Goal: Find specific page/section: Find specific page/section

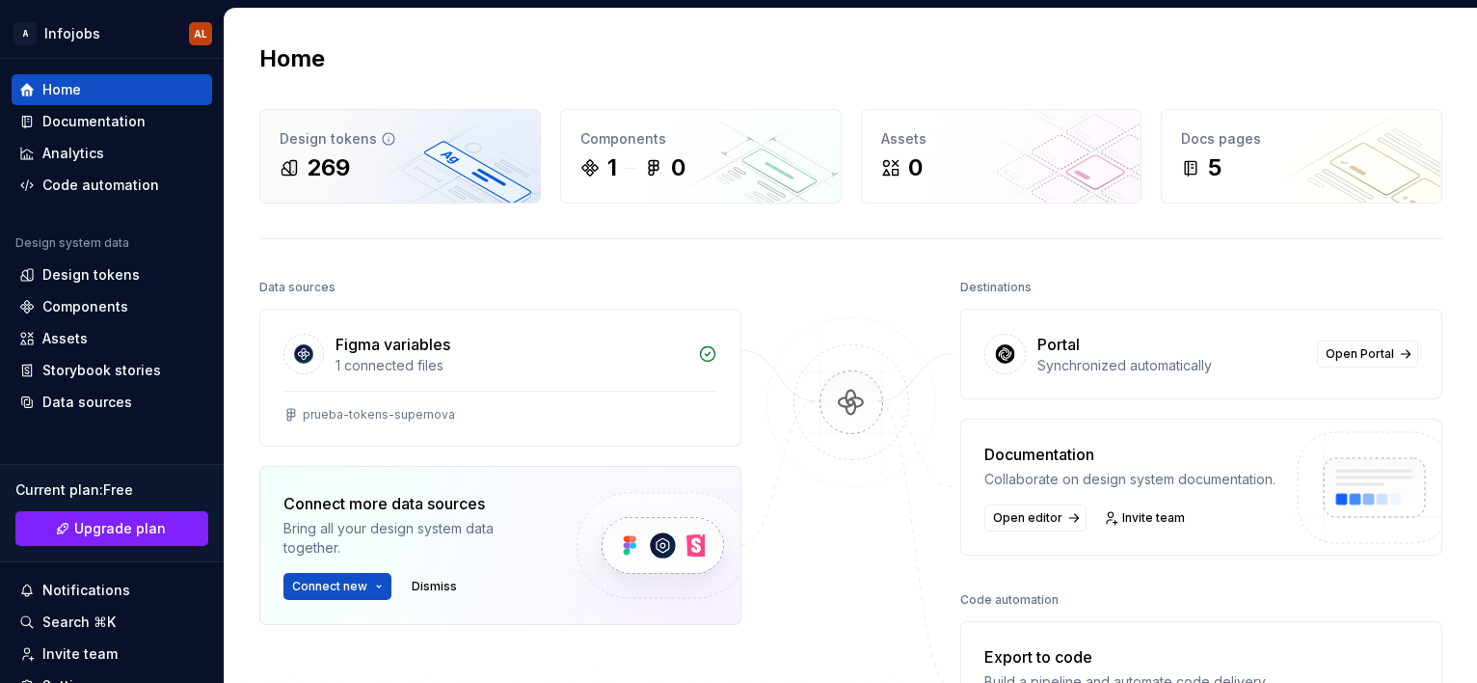
click at [372, 160] on div "269" at bounding box center [400, 167] width 241 height 31
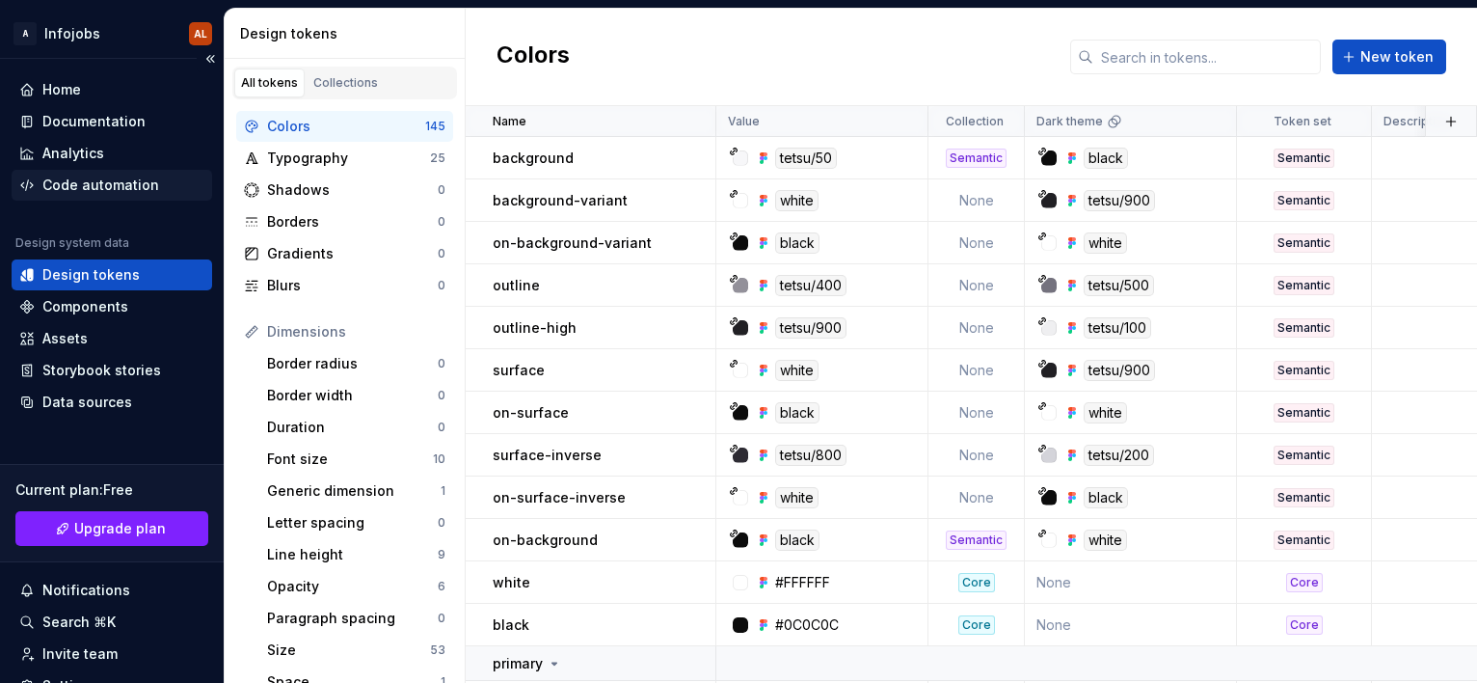
click at [102, 187] on div "Code automation" at bounding box center [100, 184] width 117 height 19
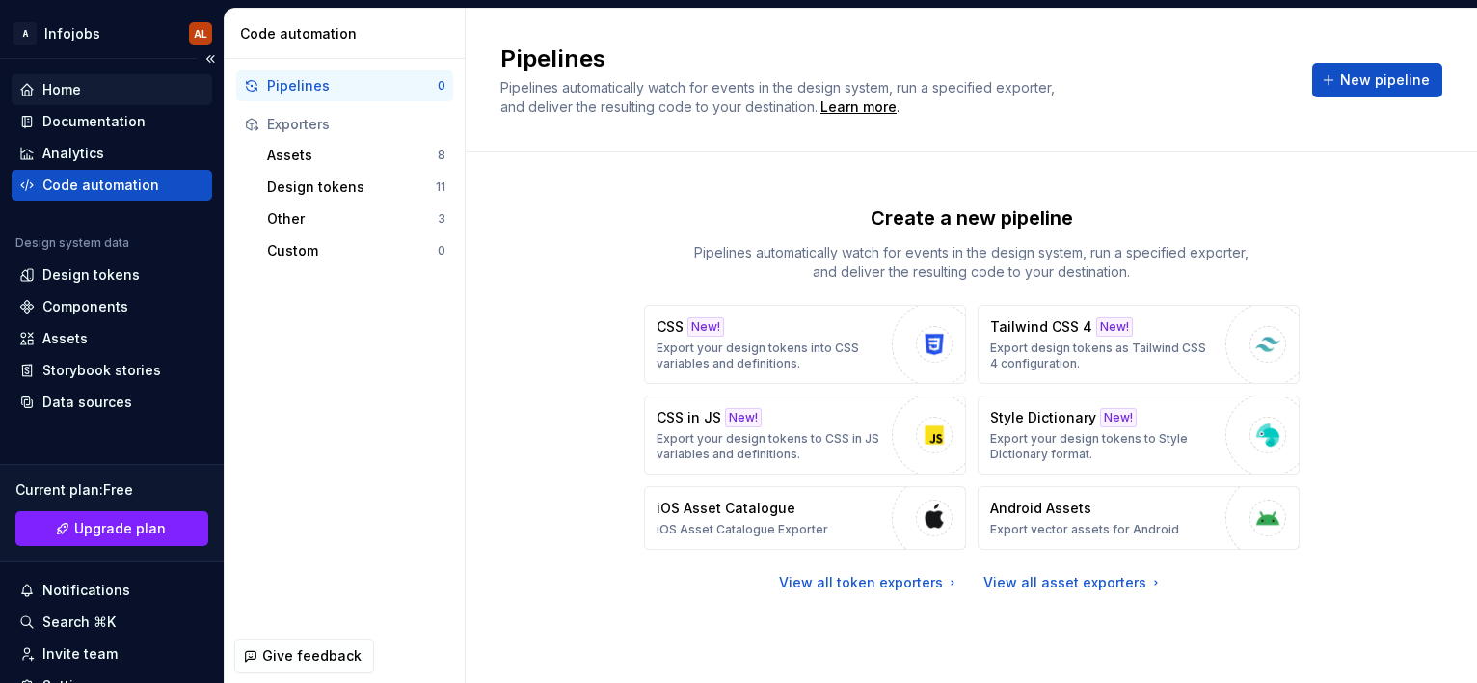
click at [84, 98] on div "Home" at bounding box center [111, 89] width 185 height 19
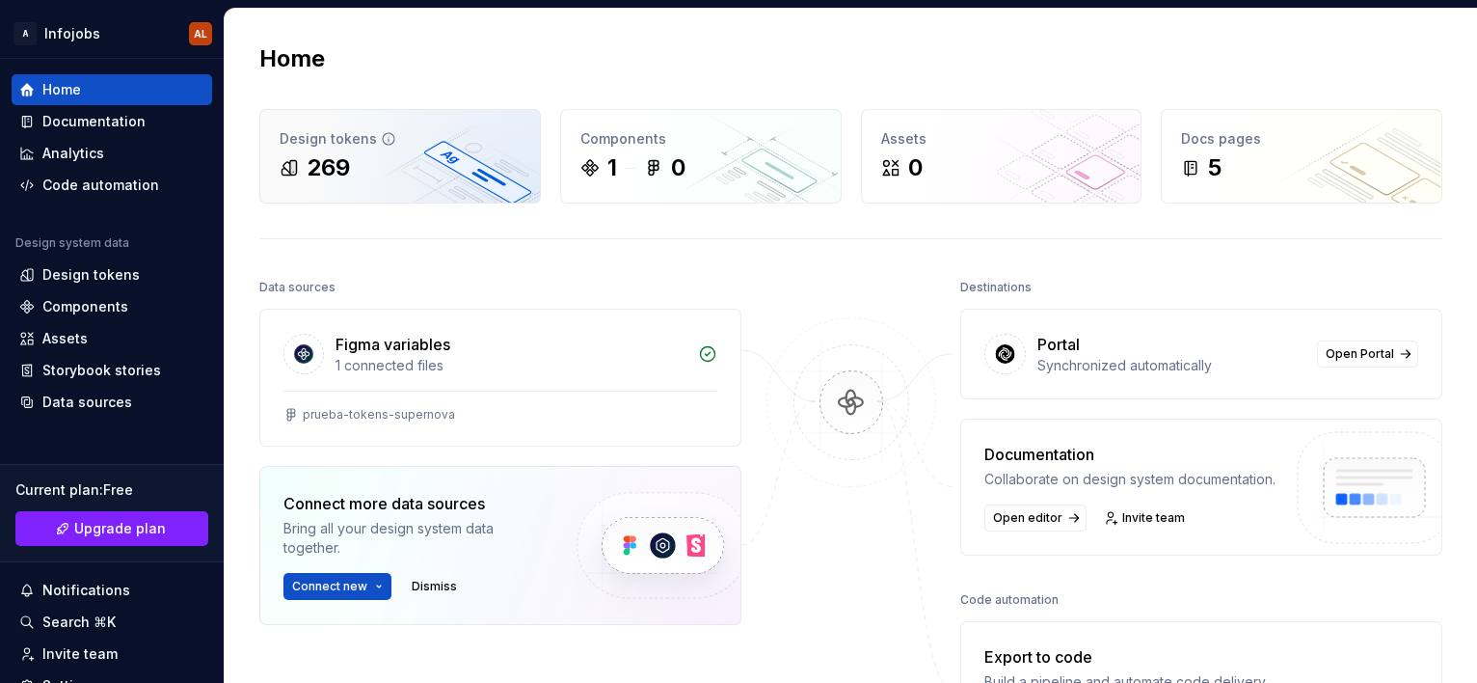
click at [325, 170] on div "269" at bounding box center [328, 167] width 43 height 31
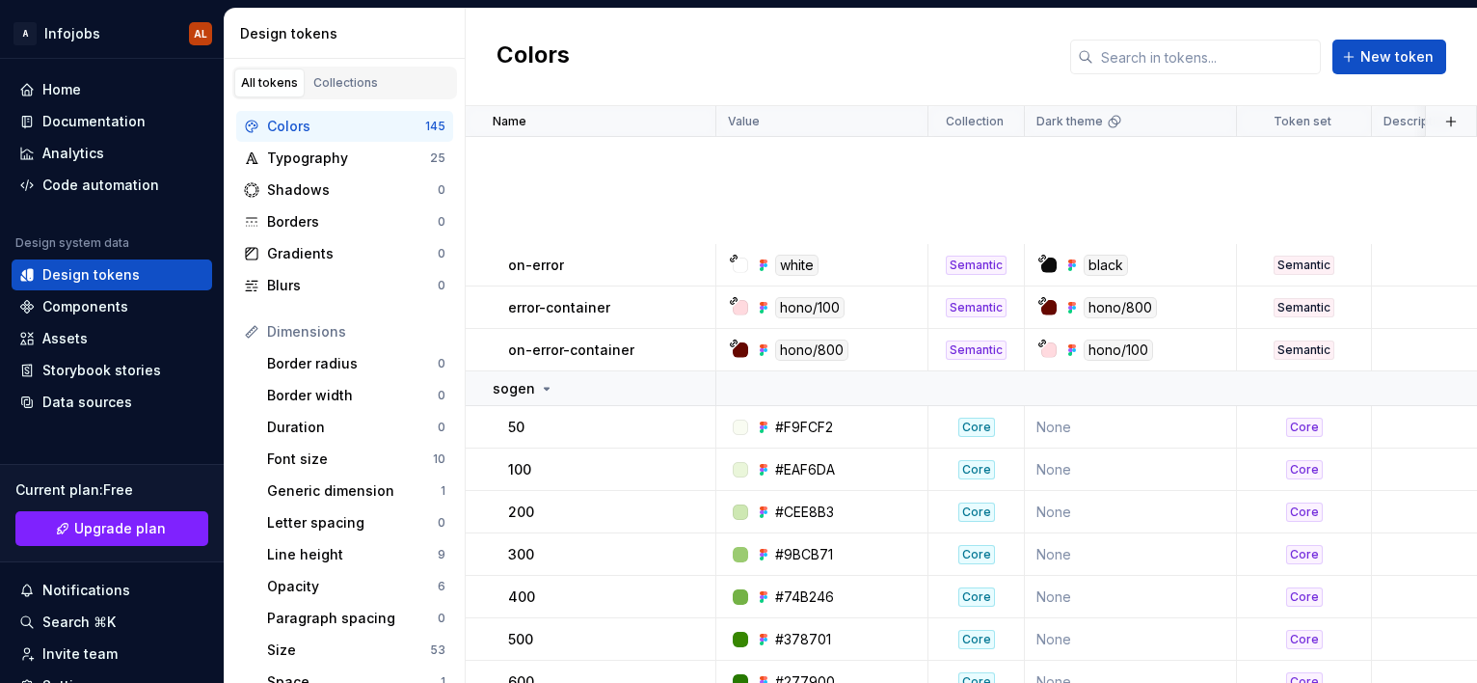
scroll to position [3922, 0]
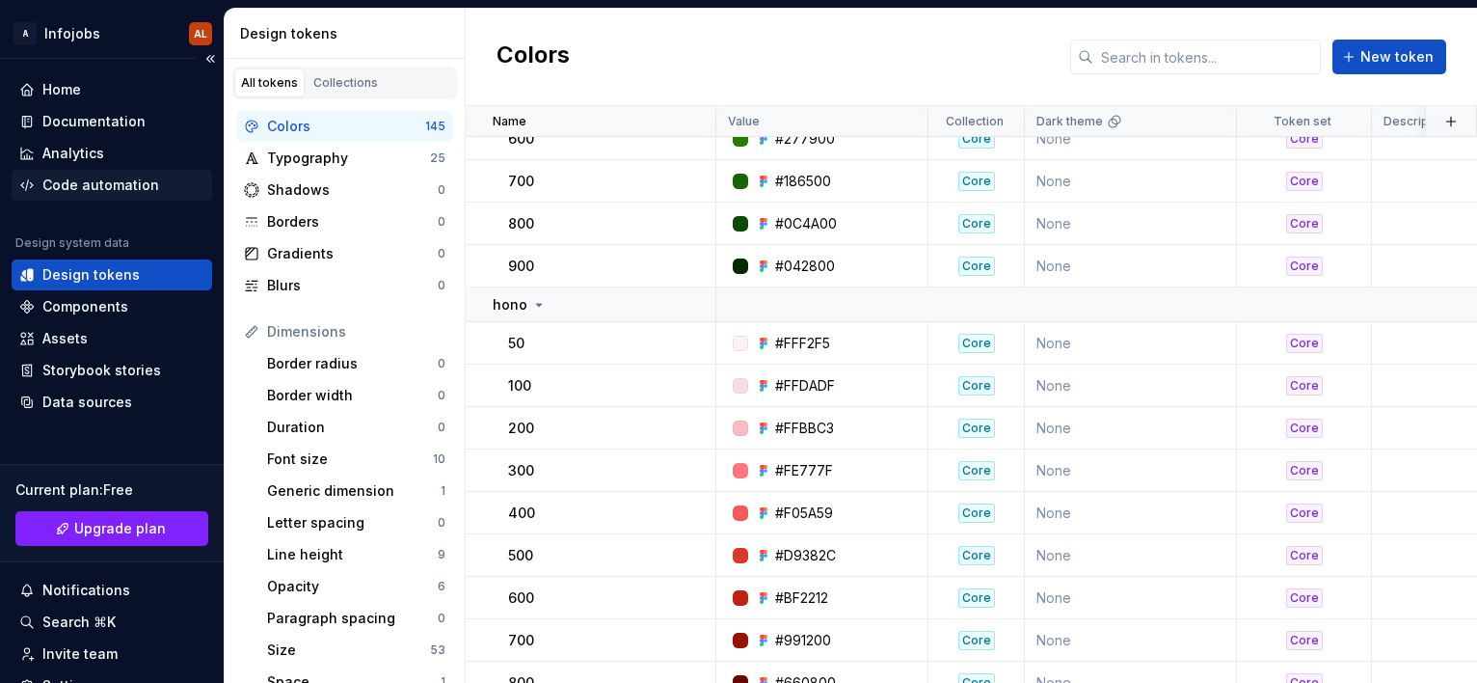
click at [91, 185] on div "Code automation" at bounding box center [100, 184] width 117 height 19
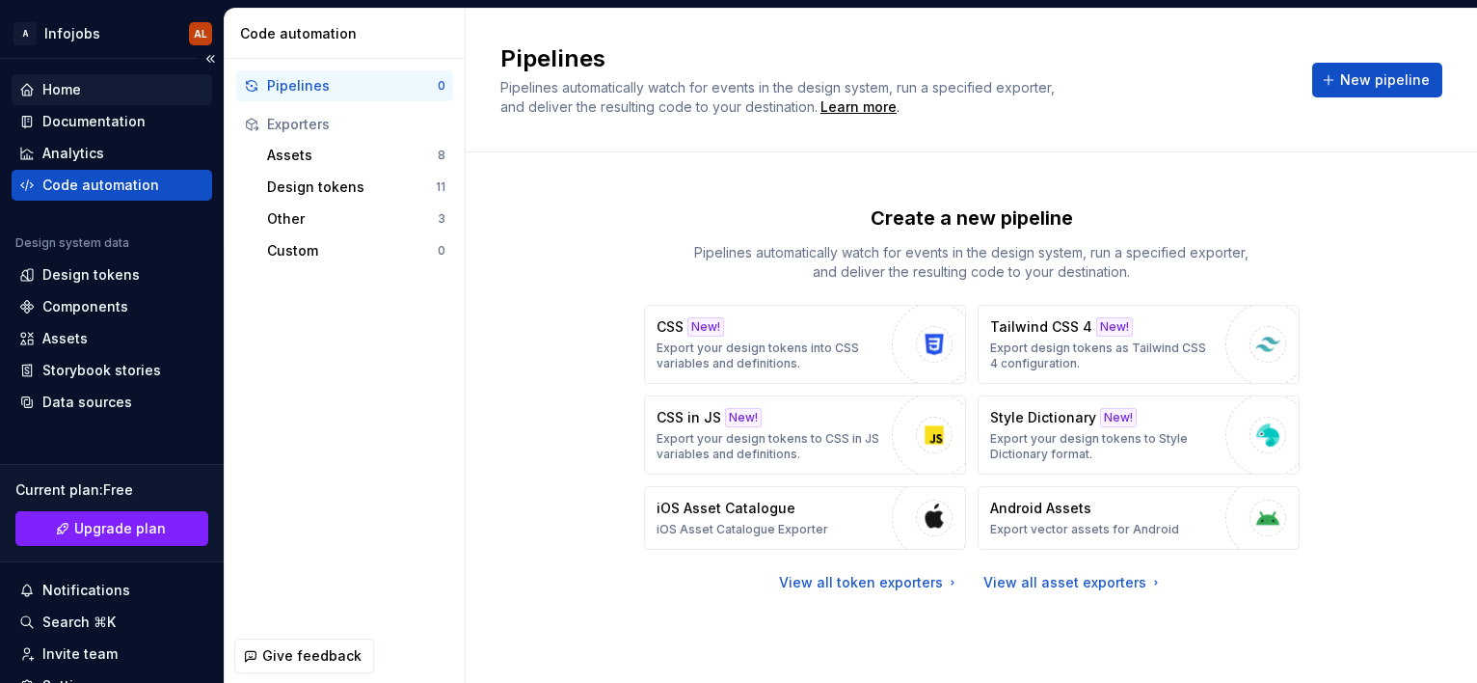
click at [94, 92] on div "Home" at bounding box center [111, 89] width 185 height 19
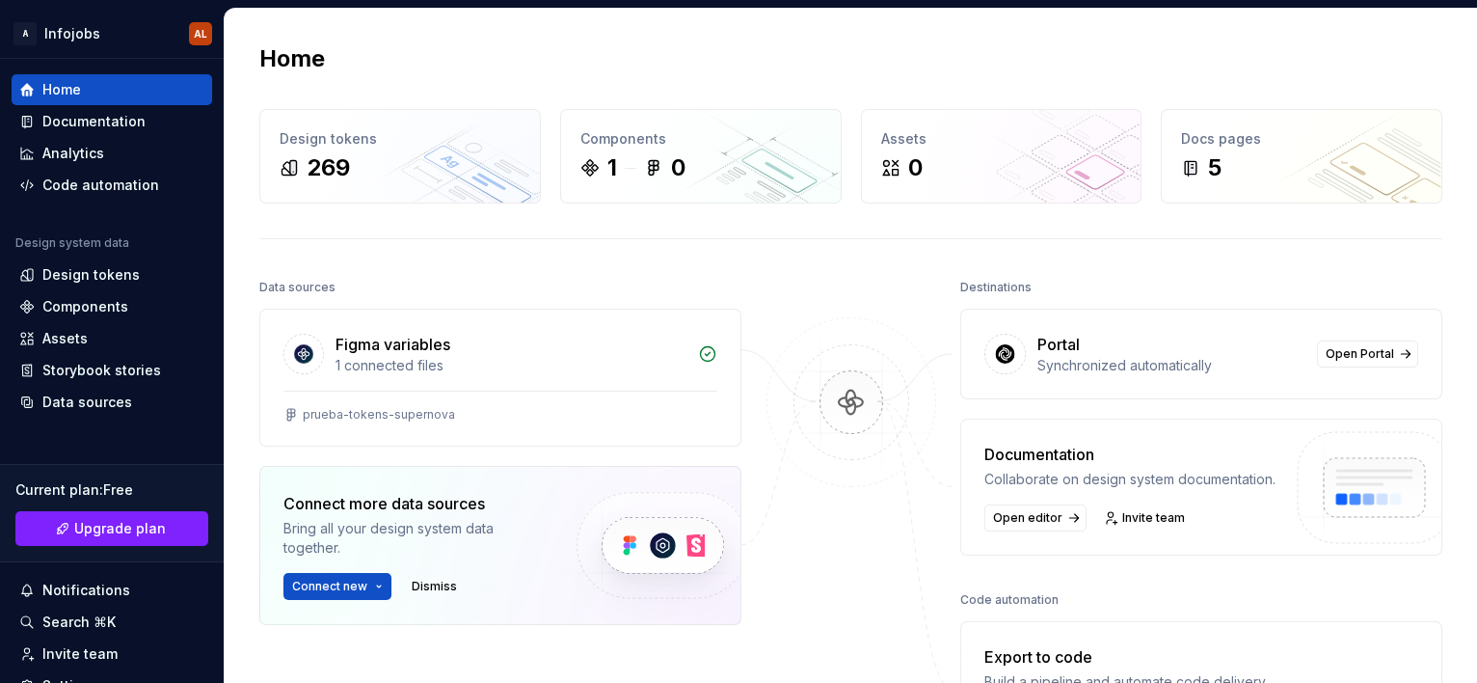
scroll to position [73, 0]
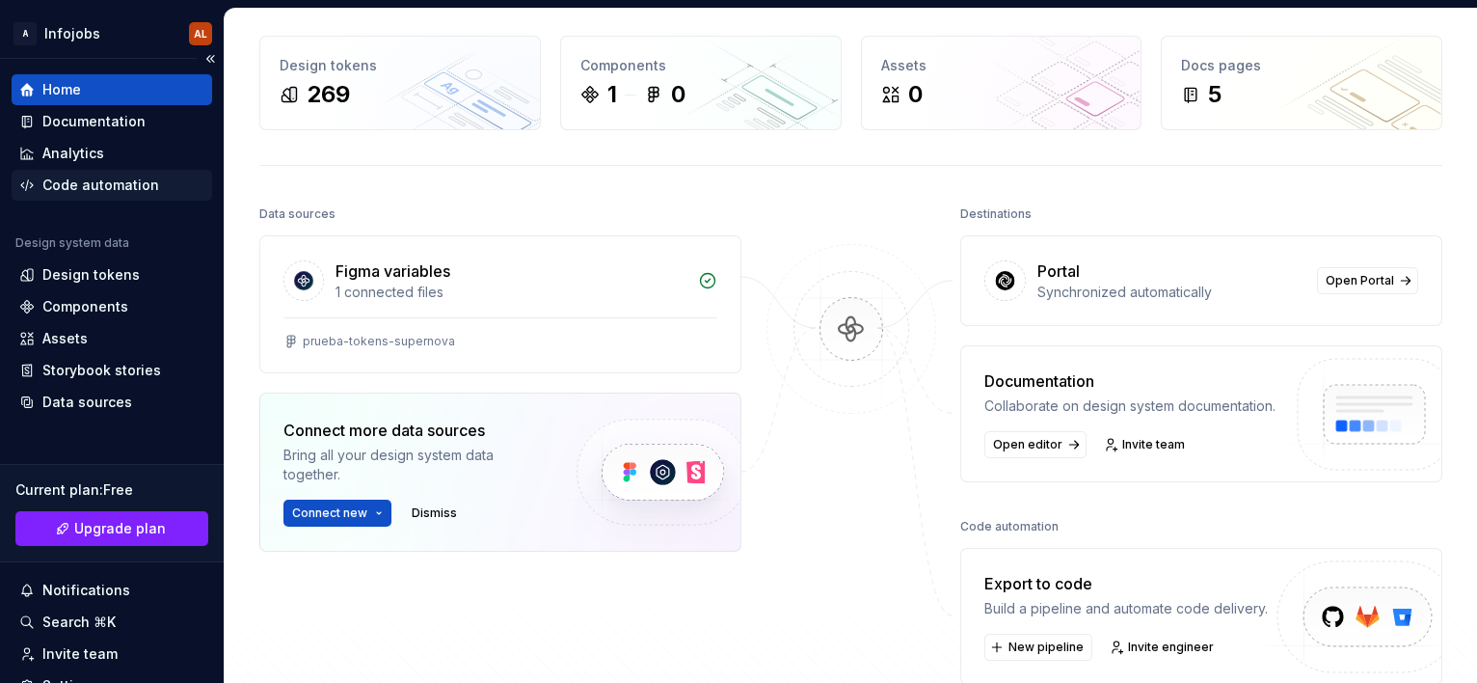
click at [95, 187] on div "Code automation" at bounding box center [100, 184] width 117 height 19
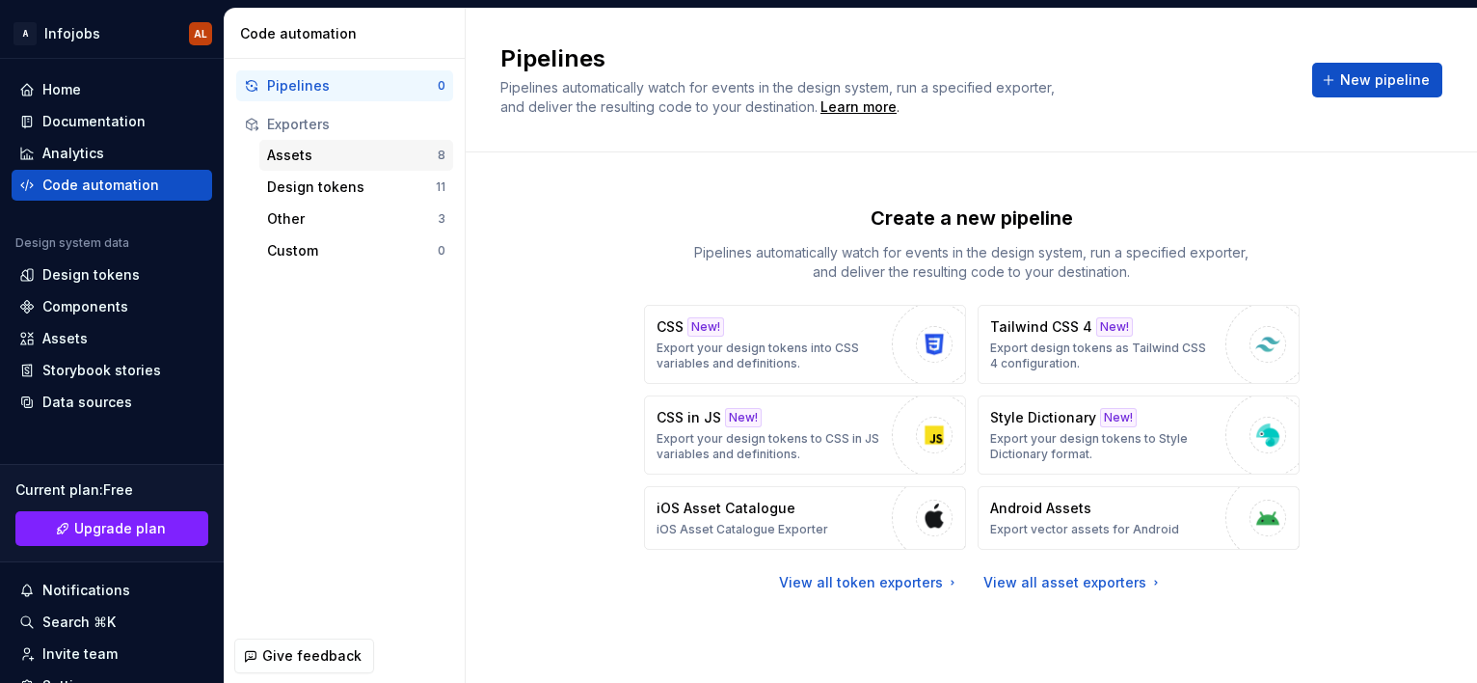
click at [322, 157] on div "Assets" at bounding box center [352, 155] width 171 height 19
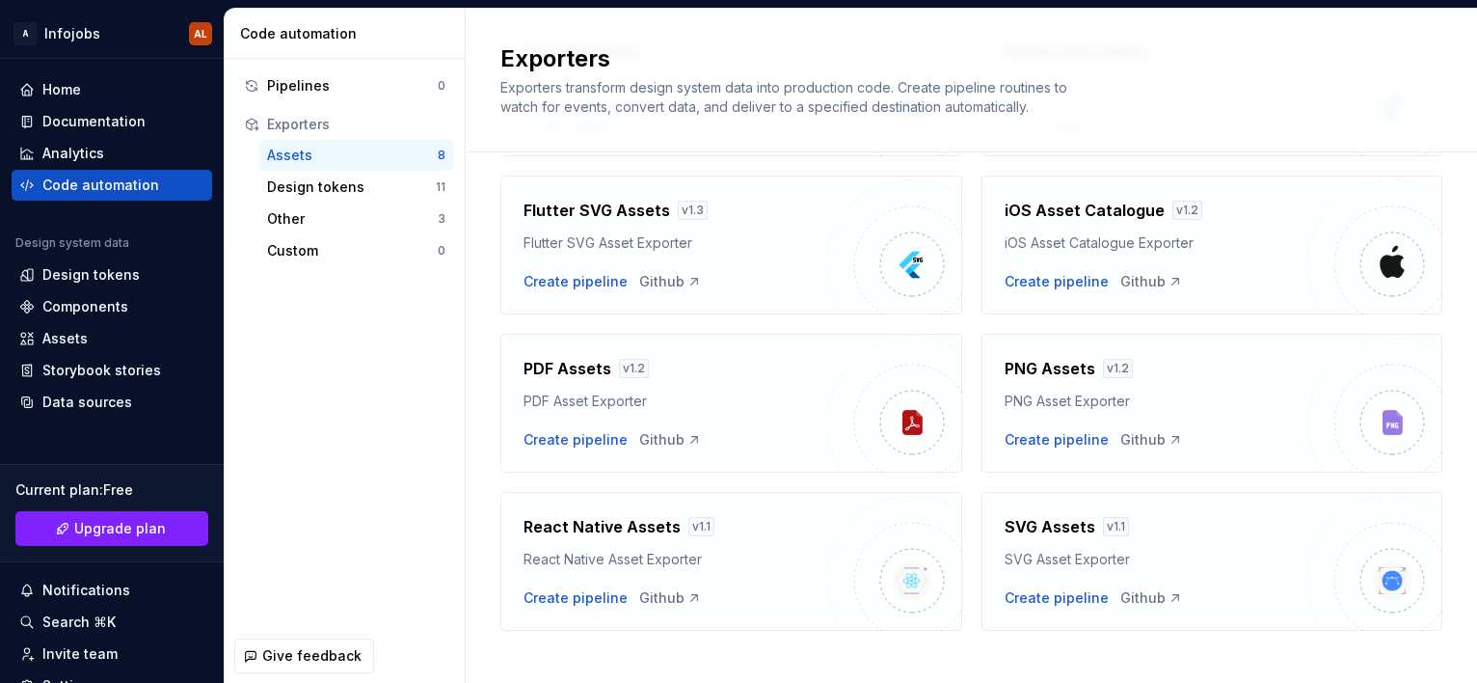
scroll to position [236, 0]
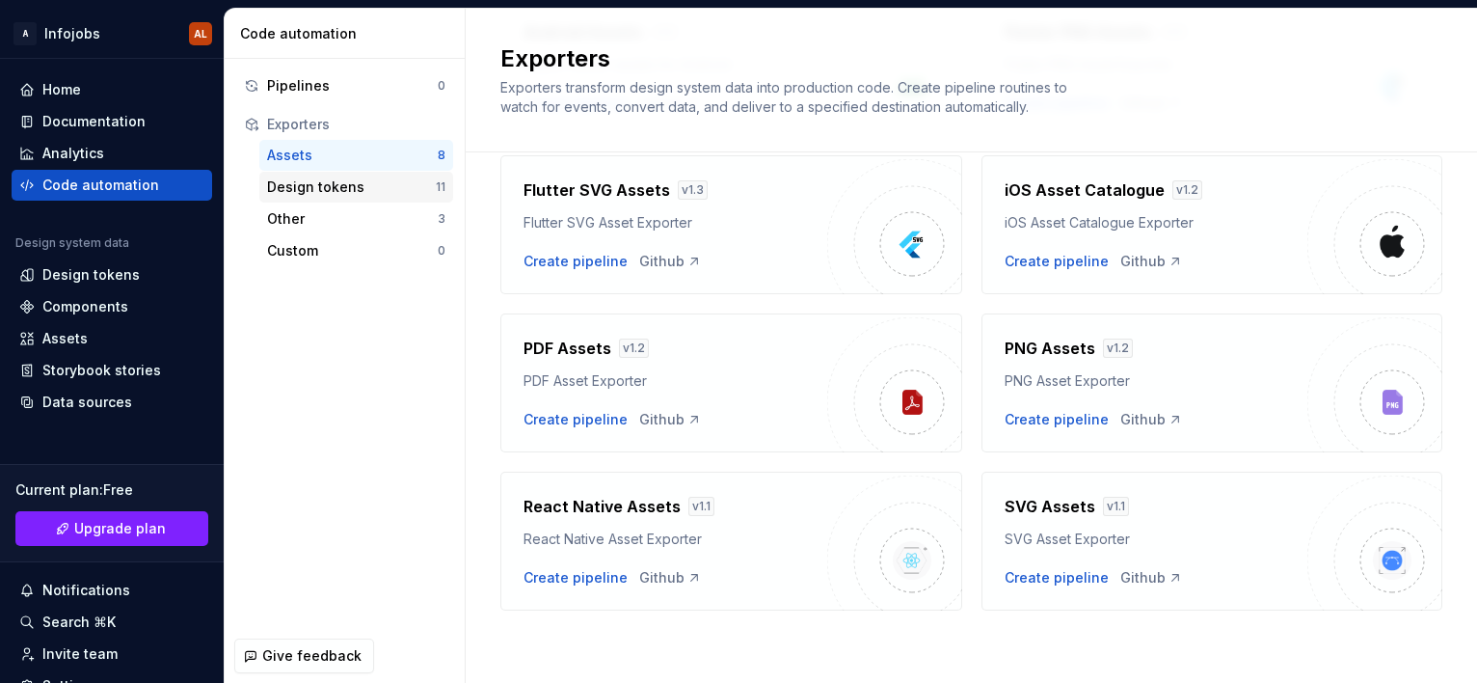
click at [369, 193] on div "Design tokens" at bounding box center [351, 186] width 169 height 19
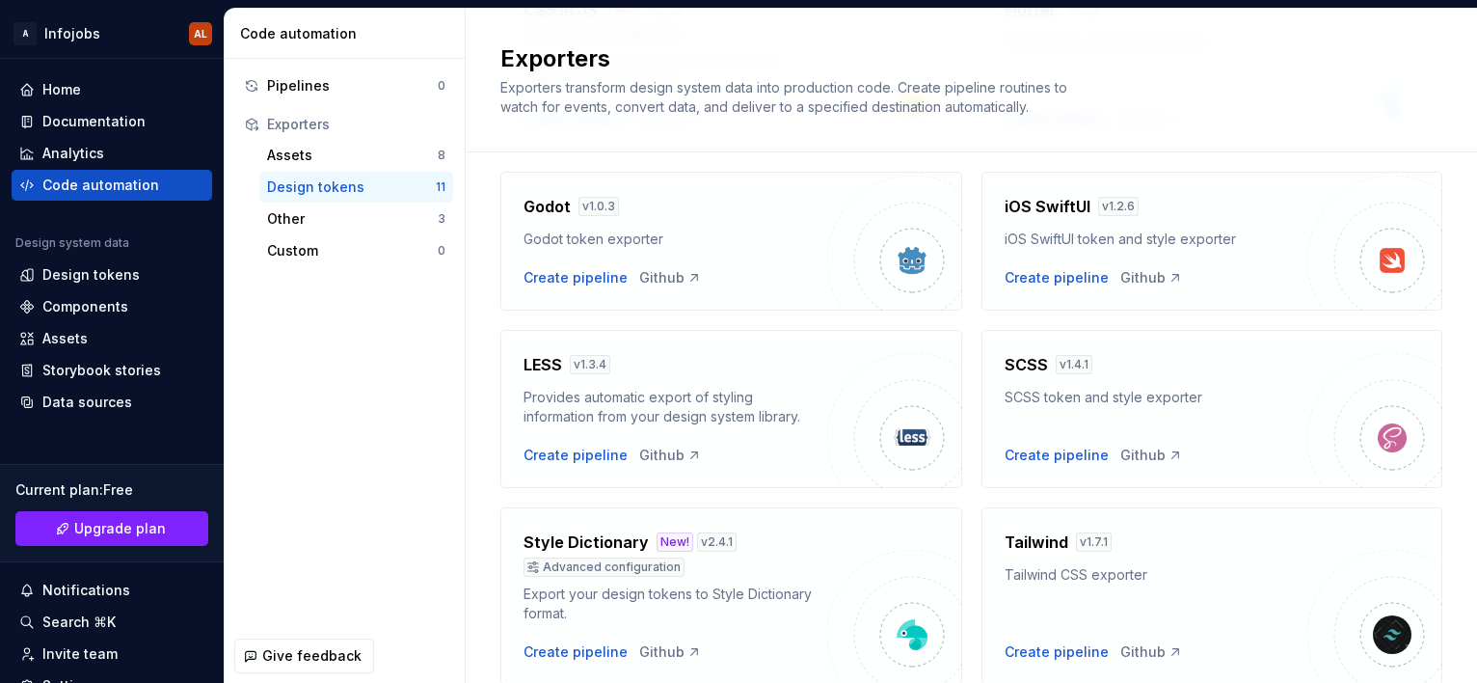
scroll to position [495, 0]
